Goal: Transaction & Acquisition: Purchase product/service

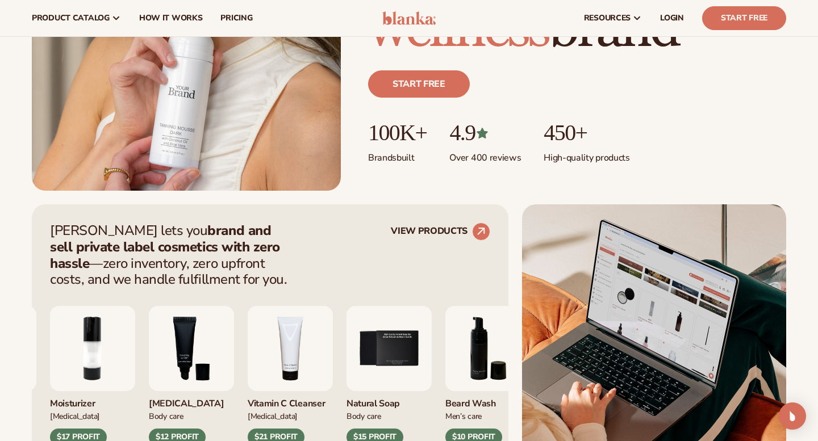
scroll to position [238, 0]
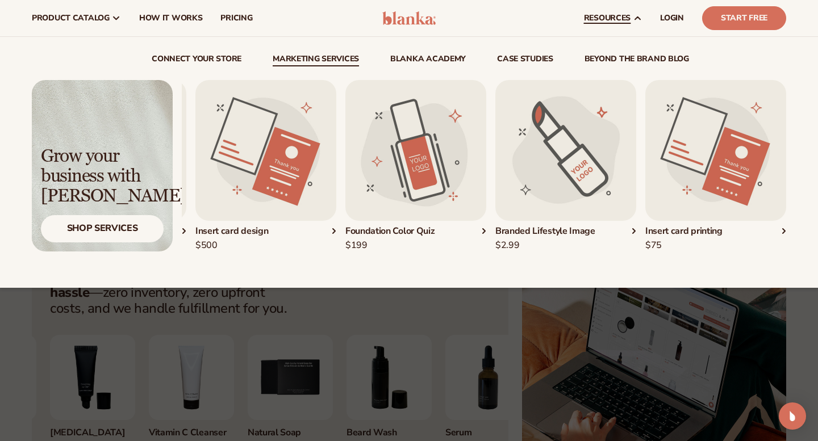
click at [536, 179] on img "4 / 5" at bounding box center [565, 150] width 141 height 141
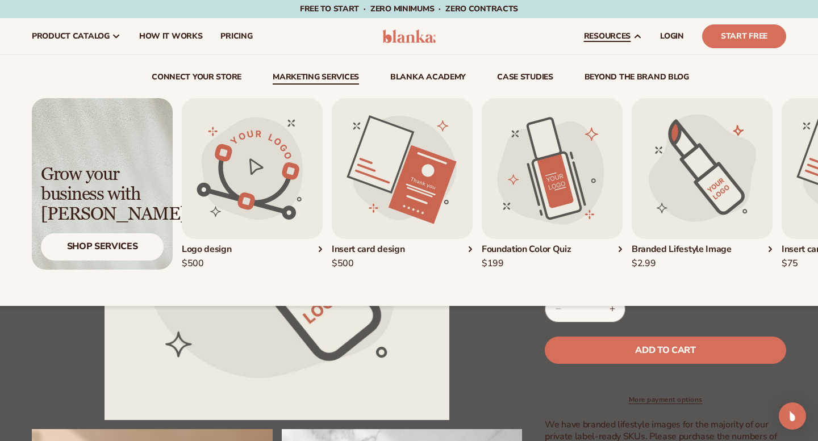
click at [334, 73] on link "Marketing services" at bounding box center [316, 78] width 86 height 11
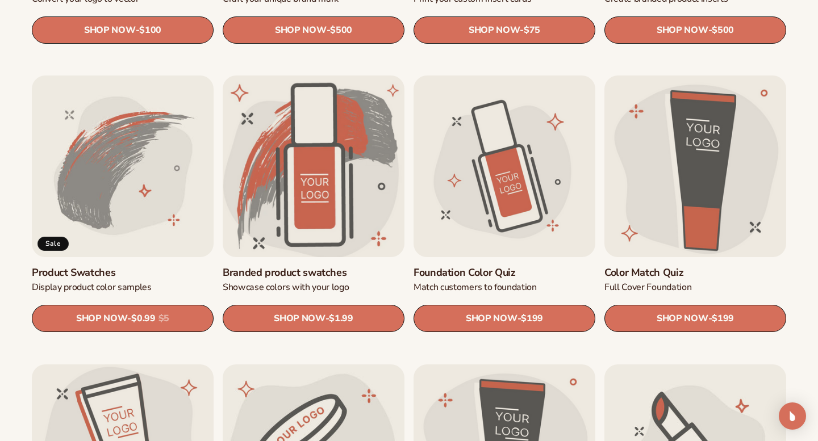
scroll to position [617, 0]
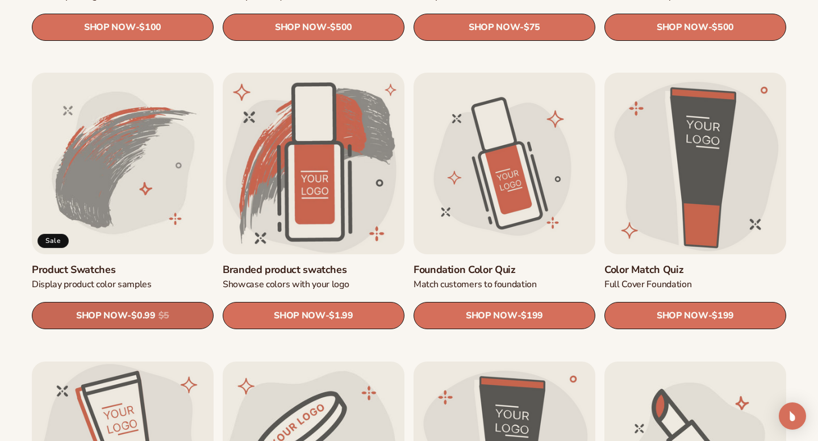
click at [131, 311] on link "SHOP NOW - Regular price $0.99 Sale price $0.99 Regular price $5 Unit price / p…" at bounding box center [123, 316] width 182 height 27
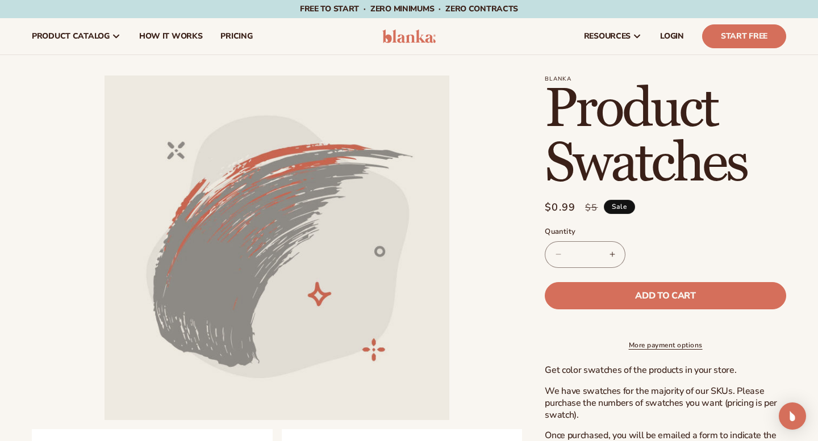
click at [614, 253] on button "Increase quantity for Product Swatches" at bounding box center [612, 254] width 26 height 27
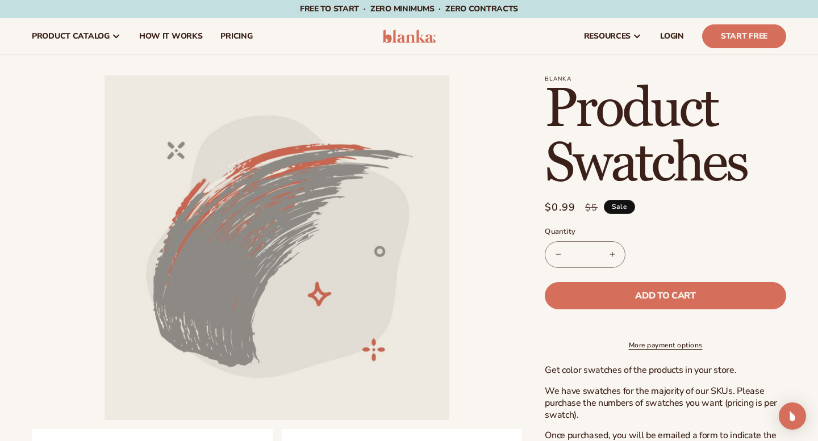
click at [614, 253] on button "Increase quantity for Product Swatches" at bounding box center [612, 254] width 26 height 27
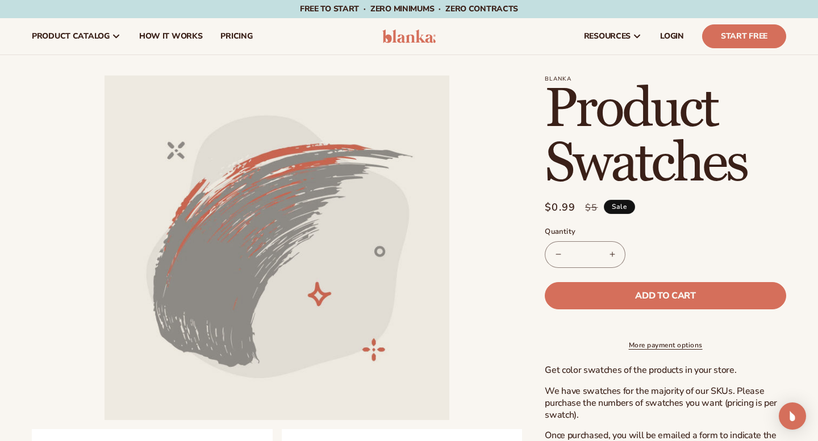
click at [614, 253] on button "Increase quantity for Product Swatches" at bounding box center [612, 254] width 26 height 27
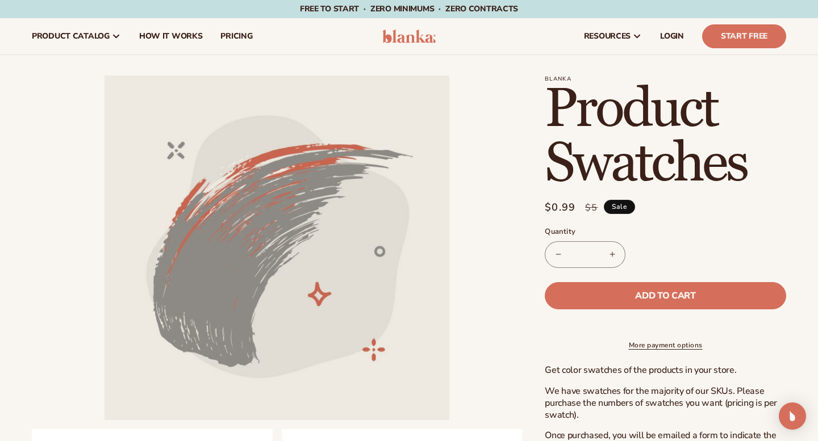
click at [614, 253] on button "Increase quantity for Product Swatches" at bounding box center [612, 254] width 26 height 27
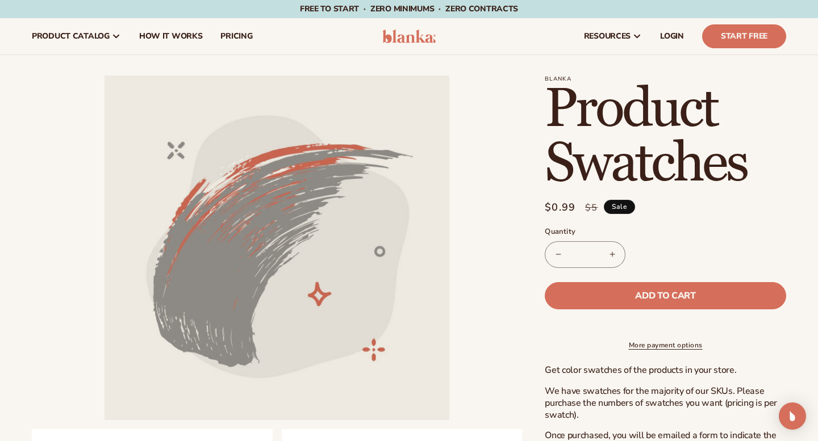
click at [614, 253] on button "Increase quantity for Product Swatches" at bounding box center [612, 254] width 26 height 27
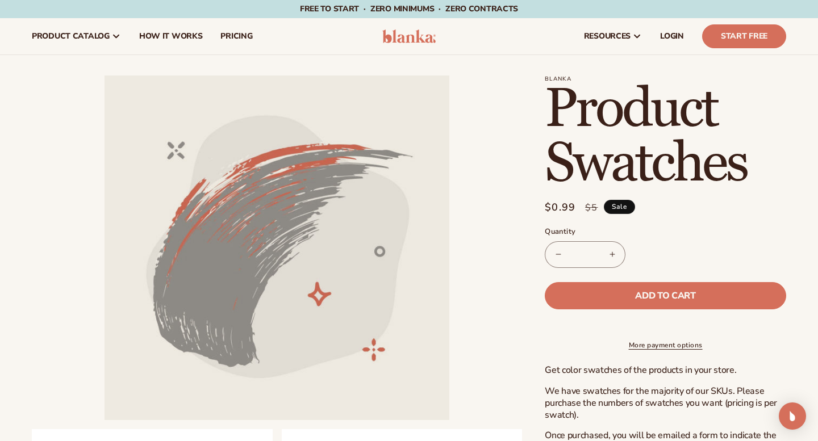
click at [614, 253] on button "Increase quantity for Product Swatches" at bounding box center [612, 254] width 26 height 27
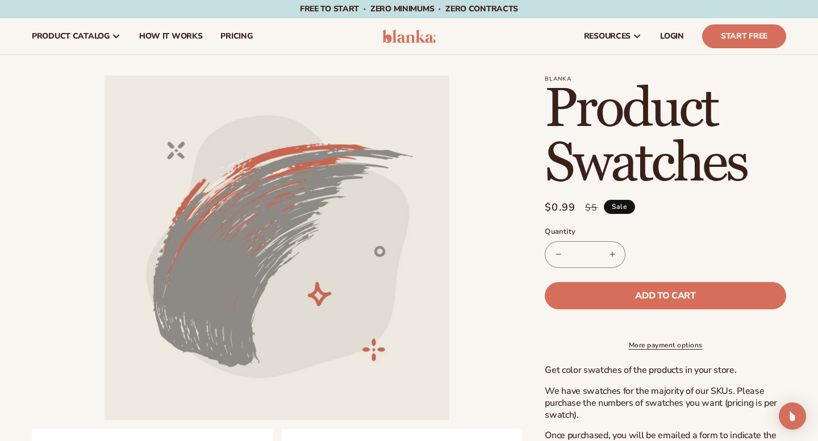
click at [614, 253] on button "Increase quantity for Product Swatches" at bounding box center [612, 254] width 26 height 27
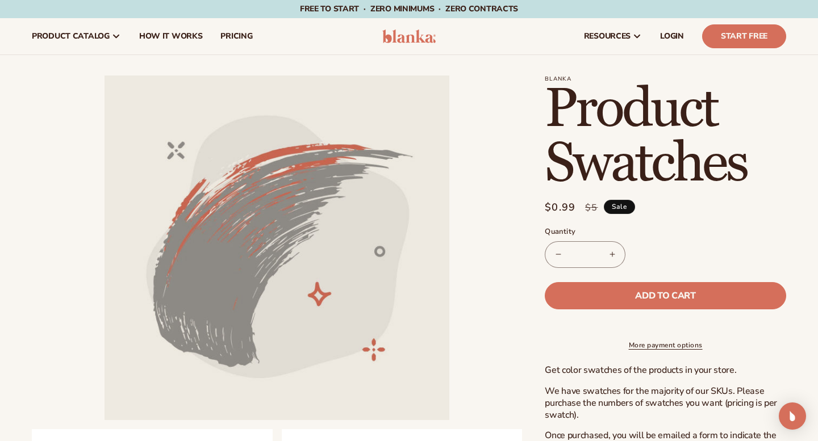
click at [614, 253] on button "Increase quantity for Product Swatches" at bounding box center [612, 254] width 26 height 27
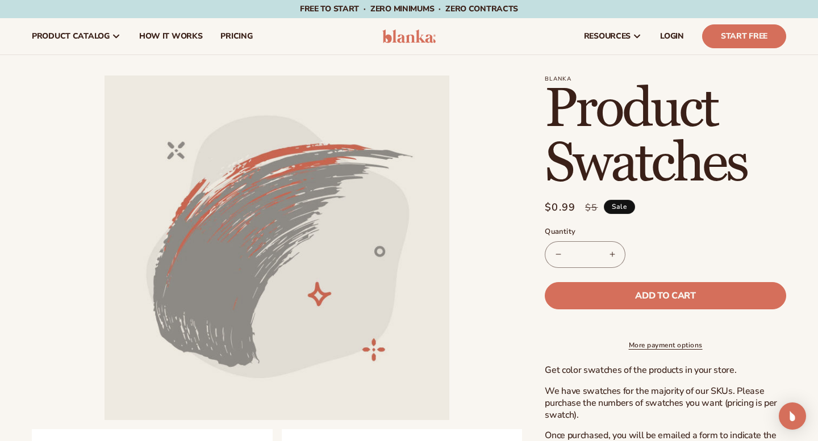
click at [614, 253] on button "Increase quantity for Product Swatches" at bounding box center [612, 254] width 26 height 27
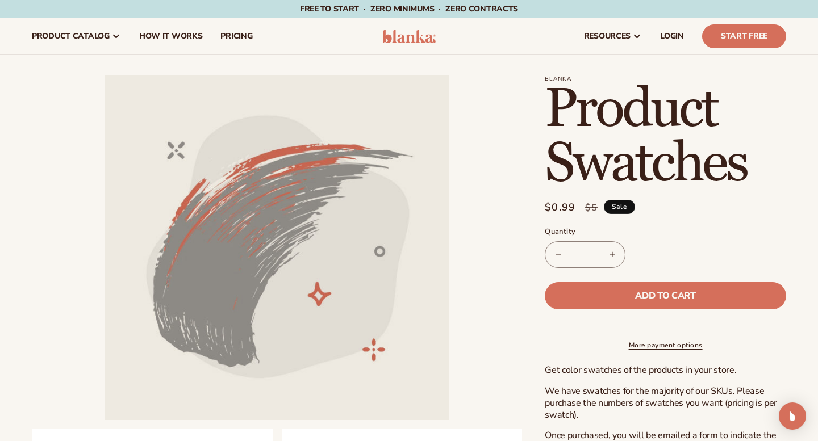
click at [614, 253] on button "Increase quantity for Product Swatches" at bounding box center [612, 254] width 26 height 27
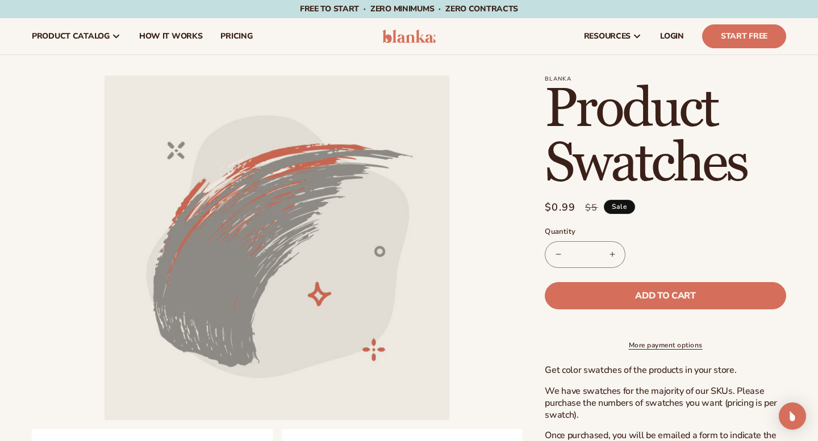
click at [614, 253] on button "Increase quantity for Product Swatches" at bounding box center [612, 254] width 26 height 27
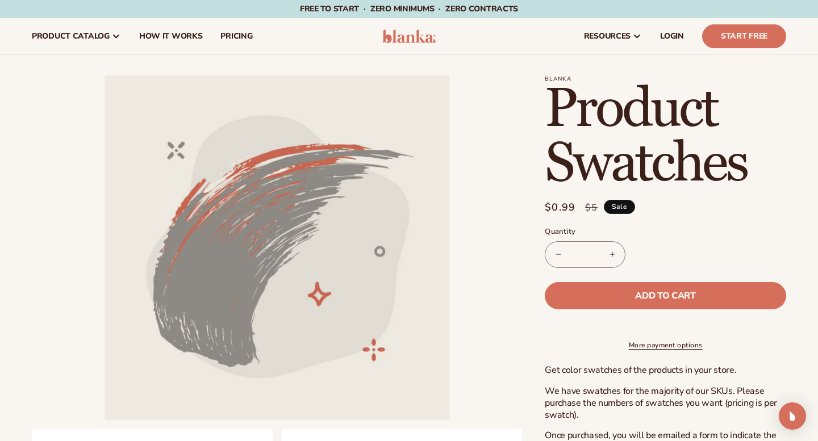
click at [614, 253] on button "Increase quantity for Product Swatches" at bounding box center [612, 254] width 26 height 27
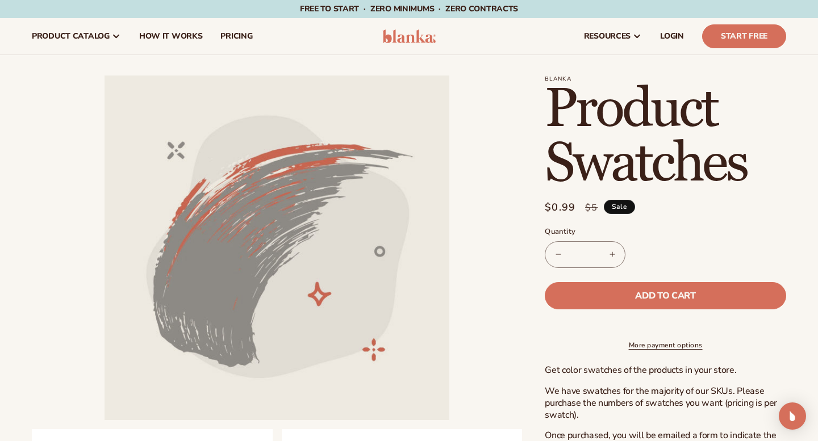
click at [614, 253] on button "Increase quantity for Product Swatches" at bounding box center [612, 254] width 26 height 27
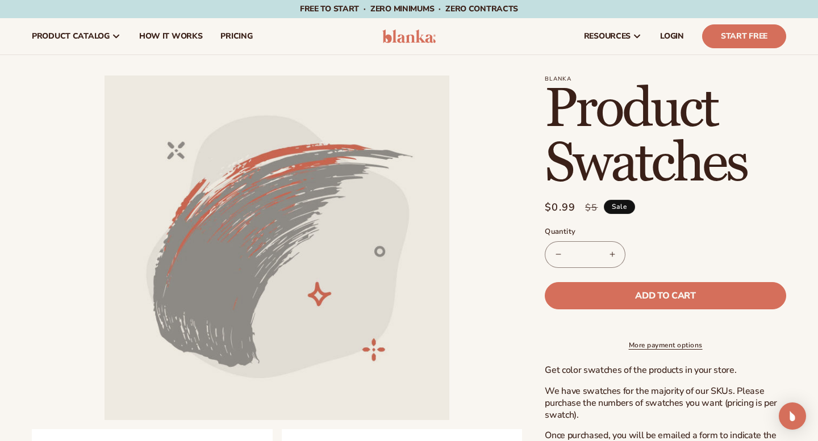
click at [614, 253] on button "Increase quantity for Product Swatches" at bounding box center [612, 254] width 26 height 27
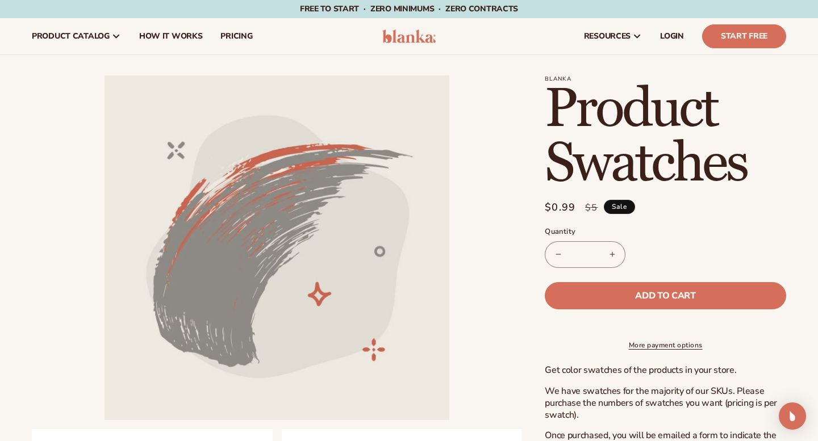
click at [614, 253] on button "Increase quantity for Product Swatches" at bounding box center [612, 254] width 26 height 27
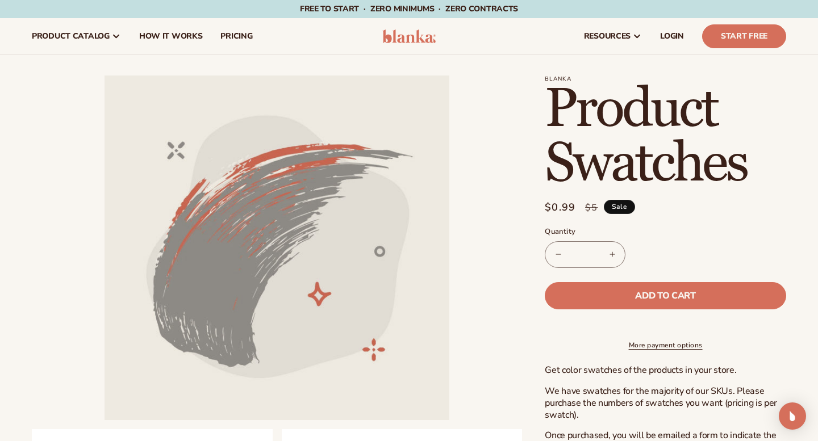
click at [614, 253] on button "Increase quantity for Product Swatches" at bounding box center [612, 254] width 26 height 27
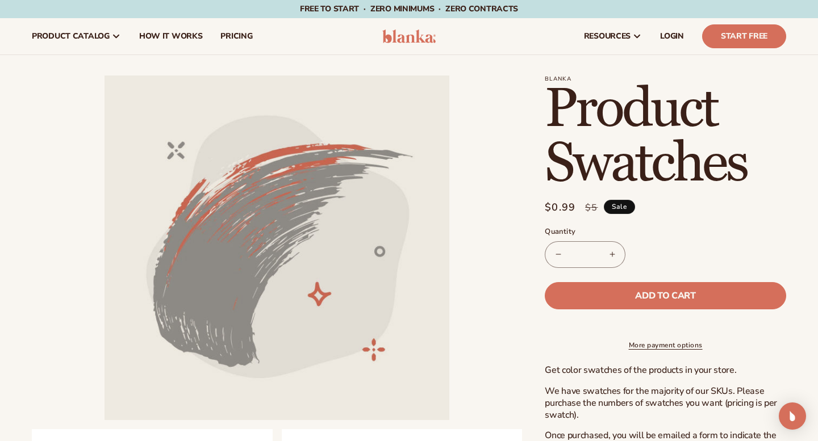
click at [614, 253] on button "Increase quantity for Product Swatches" at bounding box center [612, 254] width 26 height 27
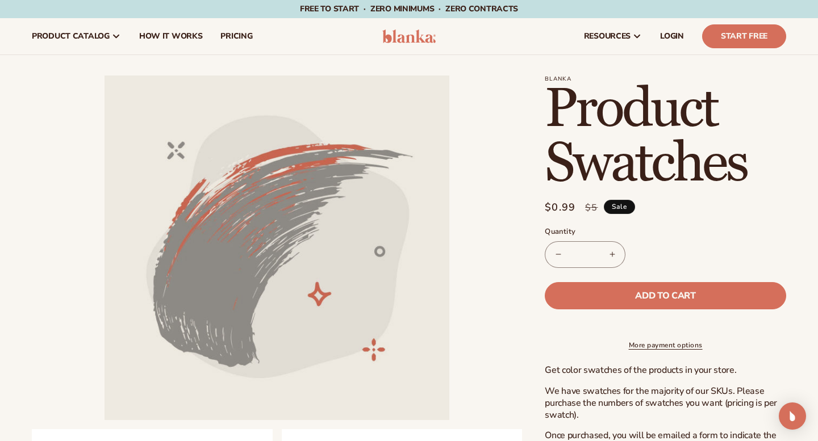
click at [614, 253] on button "Increase quantity for Product Swatches" at bounding box center [612, 254] width 26 height 27
click at [592, 256] on input "**" at bounding box center [585, 254] width 28 height 27
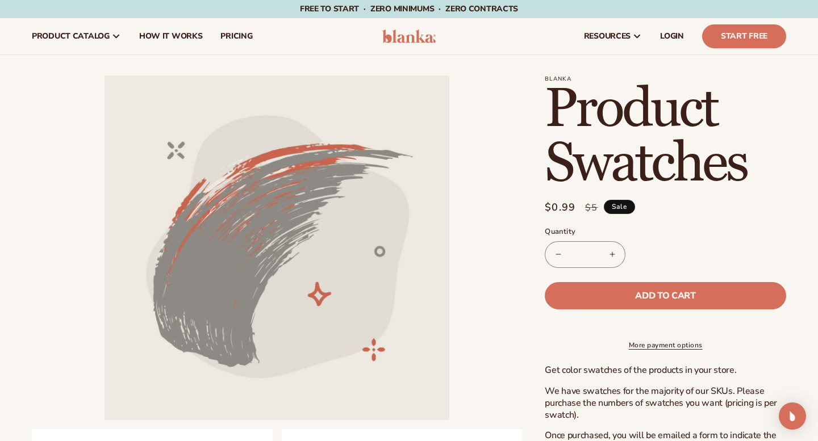
click at [592, 256] on input "**" at bounding box center [585, 254] width 28 height 27
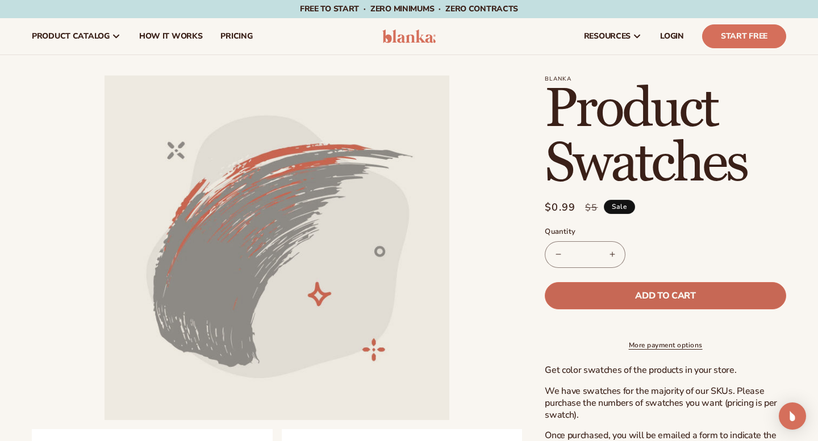
click at [689, 298] on span "Add to cart" at bounding box center [665, 295] width 60 height 9
type input "*"
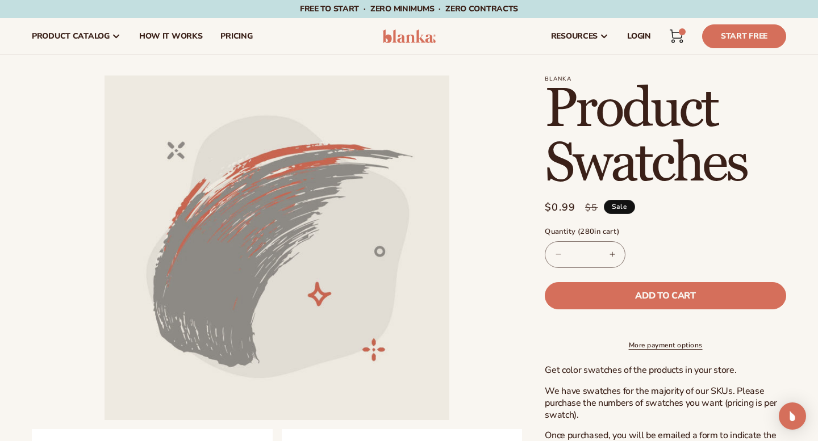
click at [675, 39] on icon at bounding box center [676, 37] width 14 height 14
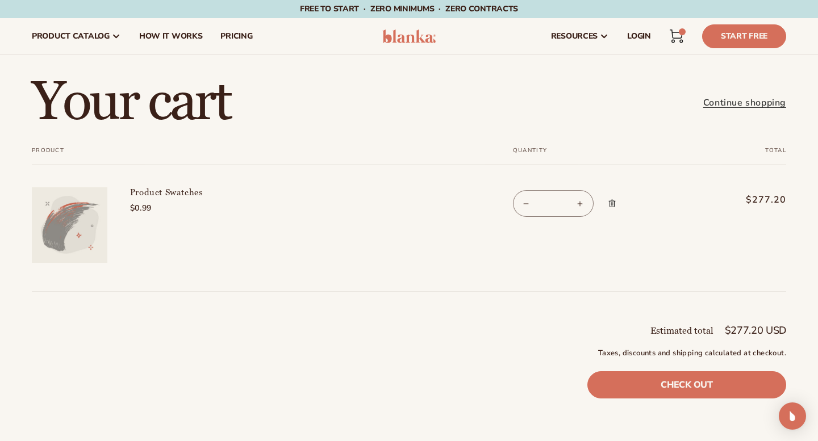
click at [558, 208] on input "***" at bounding box center [553, 203] width 28 height 27
type input "*"
type input "**"
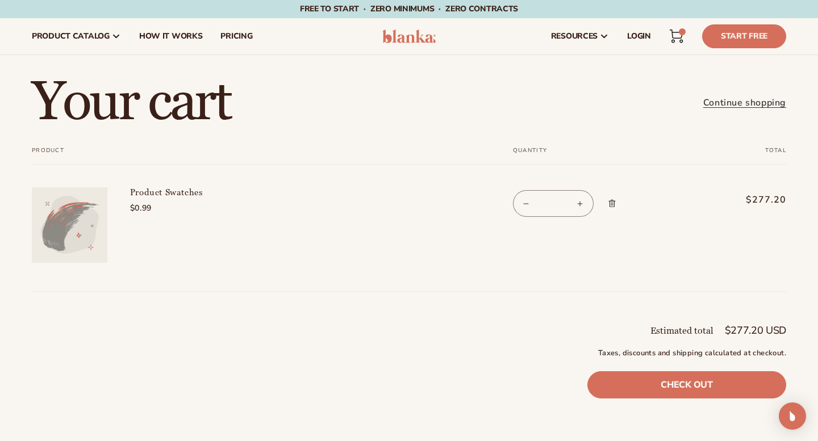
click at [706, 224] on td "$277.20" at bounding box center [738, 217] width 95 height 104
